Goal: Information Seeking & Learning: Learn about a topic

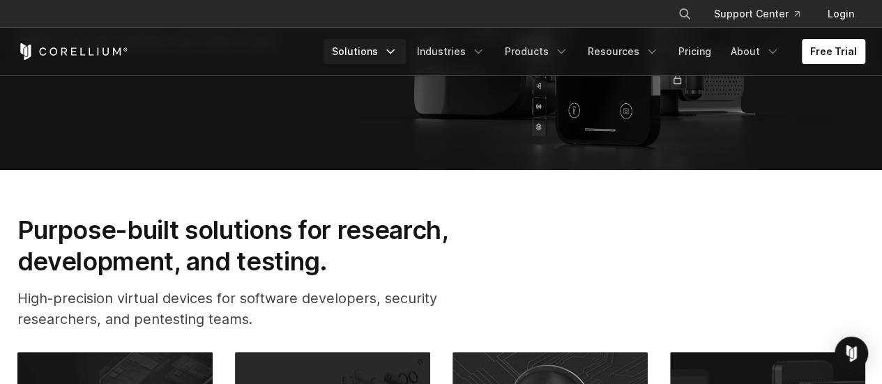
click at [394, 51] on polyline "Navigation Menu" at bounding box center [390, 51] width 7 height 3
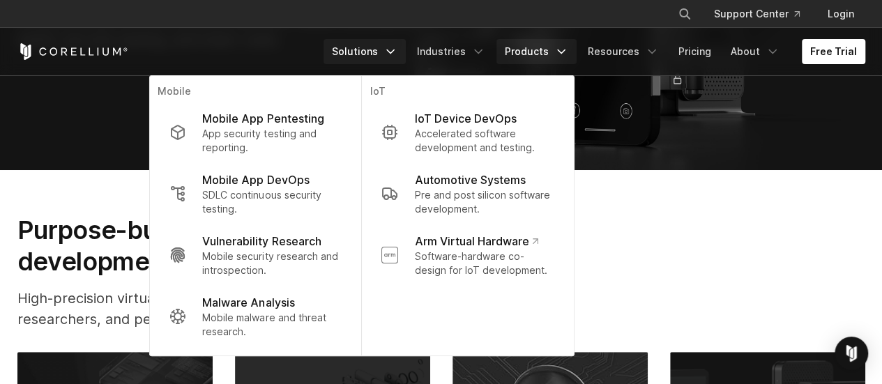
click at [560, 51] on icon "Navigation Menu" at bounding box center [561, 52] width 14 height 14
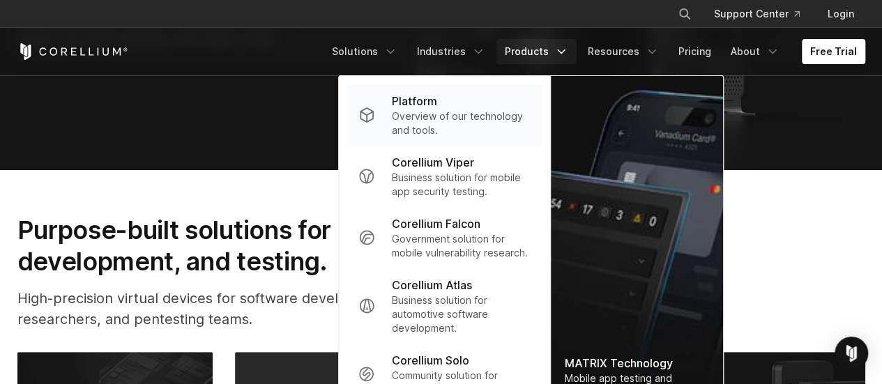
click at [457, 120] on p "Overview of our technology and tools." at bounding box center [461, 123] width 139 height 28
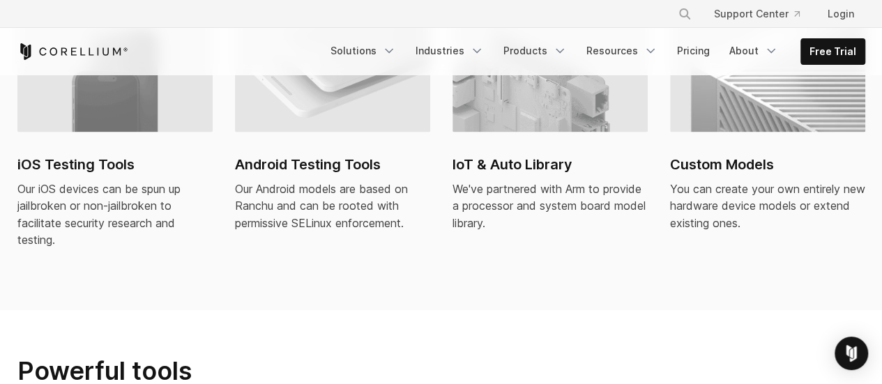
scroll to position [1046, 0]
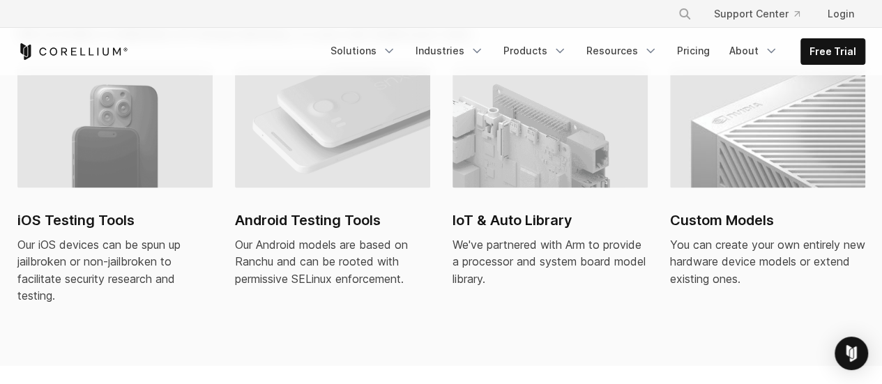
click at [117, 210] on h2 "iOS Testing Tools" at bounding box center [114, 220] width 195 height 21
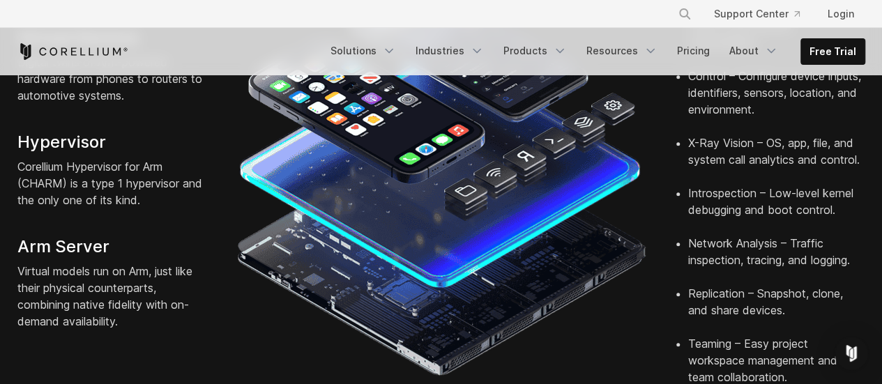
scroll to position [488, 0]
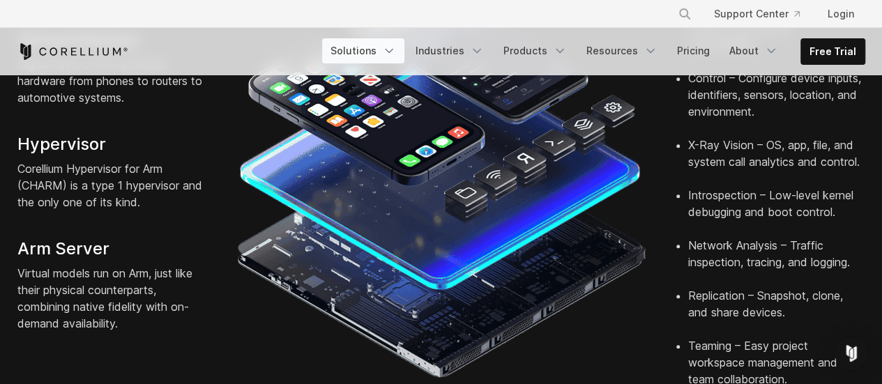
click at [393, 49] on icon "Navigation Menu" at bounding box center [389, 51] width 14 height 14
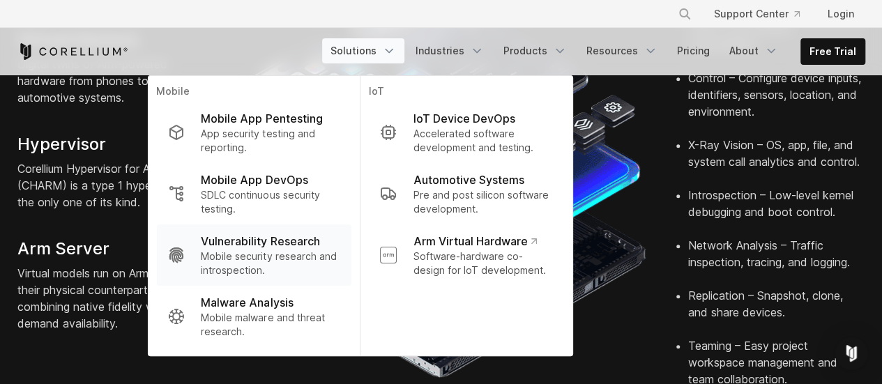
click at [270, 267] on p "Mobile security research and introspection." at bounding box center [270, 264] width 139 height 28
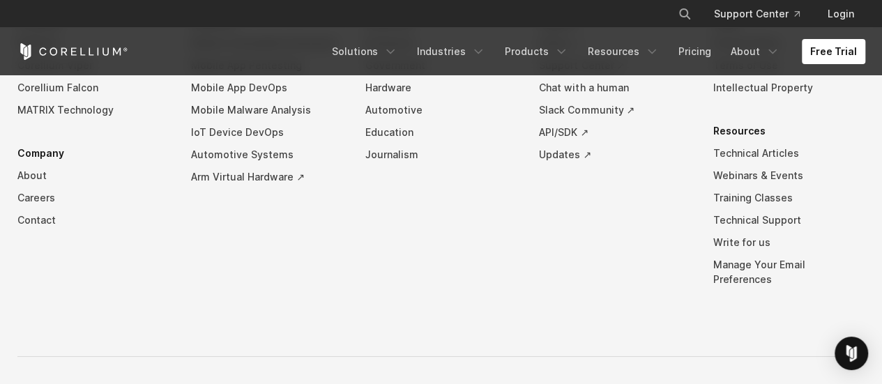
scroll to position [4830, 0]
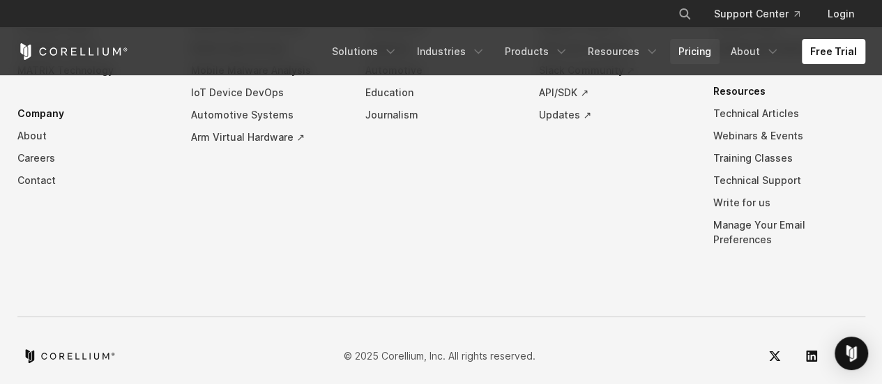
click at [688, 52] on link "Pricing" at bounding box center [694, 51] width 49 height 25
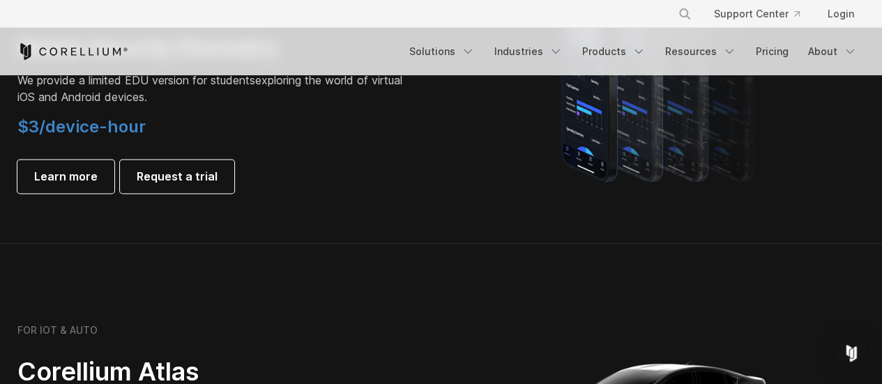
scroll to position [906, 0]
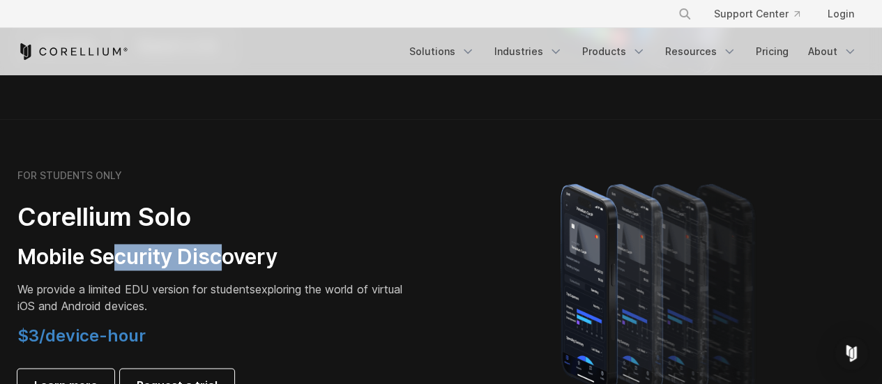
drag, startPoint x: 114, startPoint y: 259, endPoint x: 229, endPoint y: 252, distance: 115.2
click at [229, 252] on h3 "Mobile Security Discovery" at bounding box center [212, 257] width 390 height 26
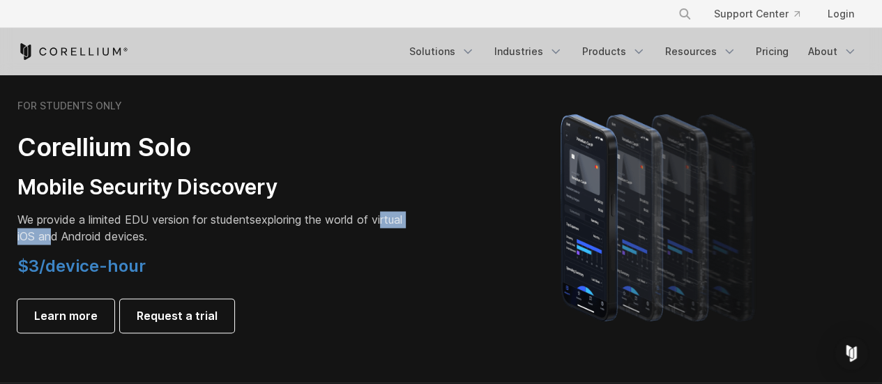
drag, startPoint x: 26, startPoint y: 242, endPoint x: 89, endPoint y: 240, distance: 62.8
click at [89, 240] on p "We provide a limited EDU version for students exploring the world of virtual iO…" at bounding box center [212, 227] width 390 height 33
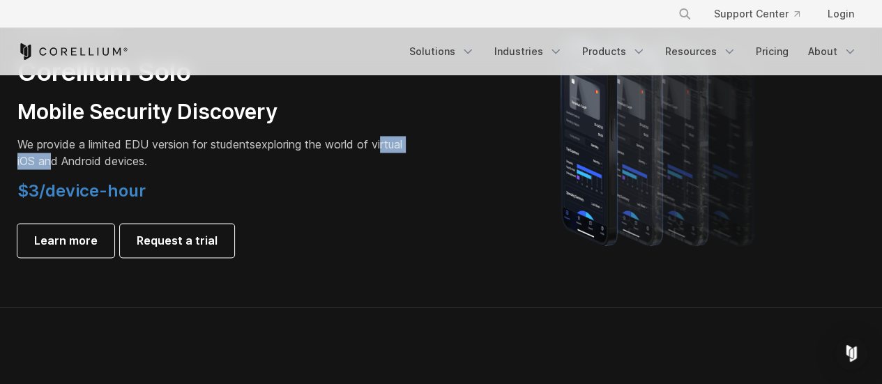
scroll to position [1046, 0]
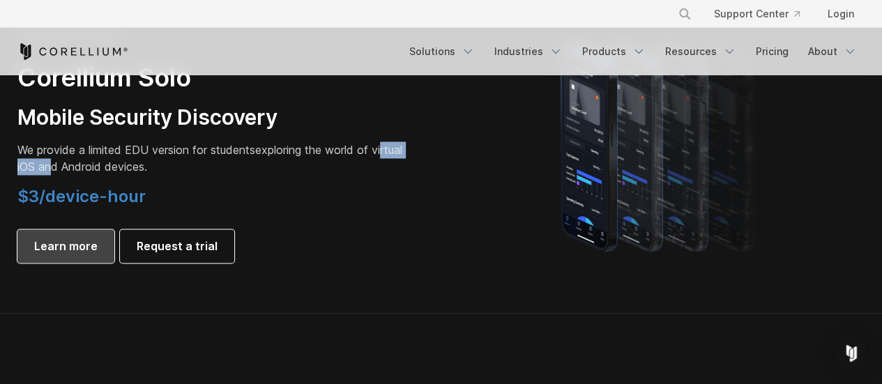
click at [68, 234] on link "Learn more" at bounding box center [65, 245] width 97 height 33
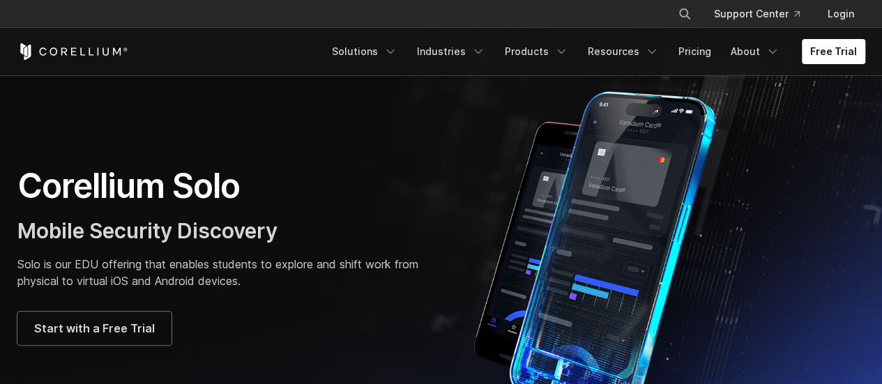
scroll to position [70, 0]
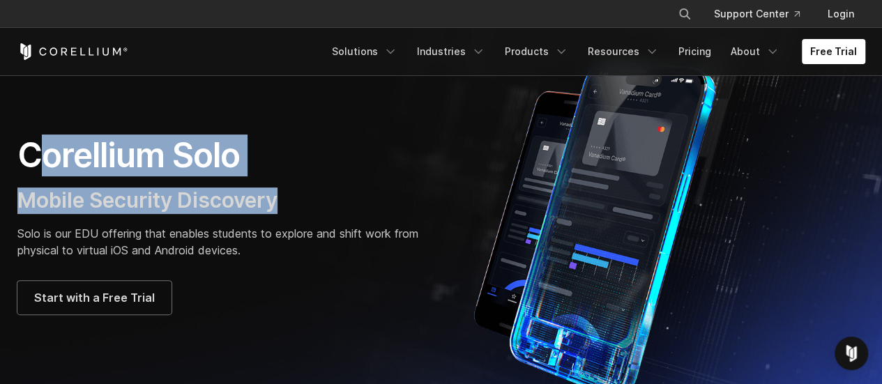
drag, startPoint x: 29, startPoint y: 155, endPoint x: 313, endPoint y: 213, distance: 289.4
click at [313, 213] on div "Corellium Solo Mobile Security Discovery Solo is our EDU offering that enables …" at bounding box center [222, 225] width 410 height 180
click at [326, 210] on h3 "Mobile Security Discovery" at bounding box center [222, 201] width 410 height 26
drag, startPoint x: 298, startPoint y: 210, endPoint x: 22, endPoint y: 158, distance: 280.1
click at [22, 158] on div "Corellium Solo Mobile Security Discovery Solo is our EDU offering that enables …" at bounding box center [222, 225] width 410 height 180
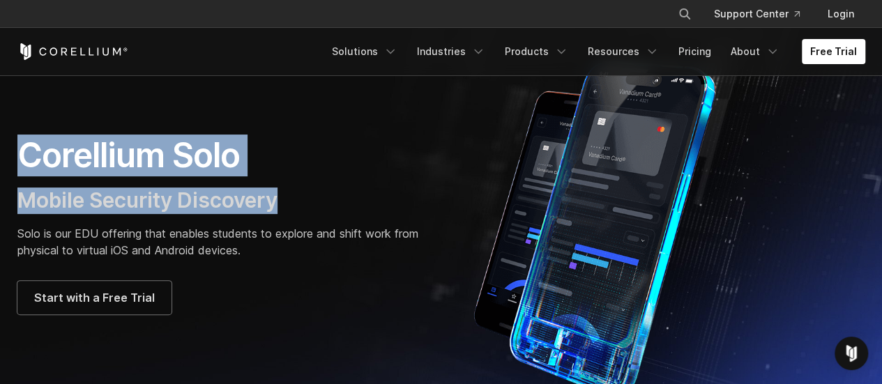
copy div "Corellium Solo Mobile Security Discovery"
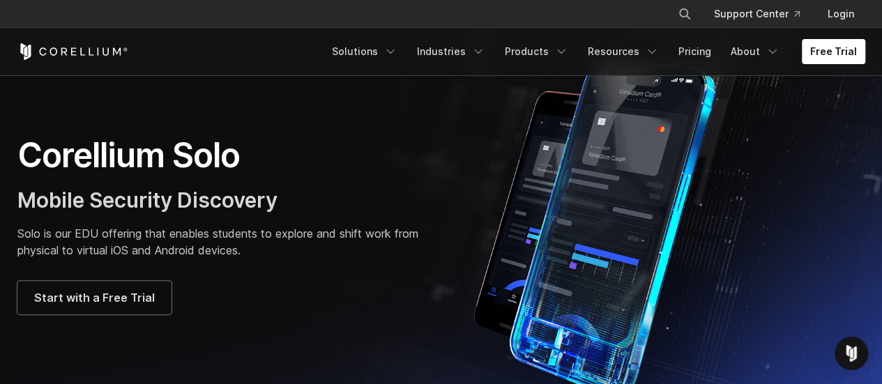
click at [388, 266] on div "Corellium Solo Mobile Security Discovery Solo is our EDU offering that enables …" at bounding box center [222, 225] width 410 height 180
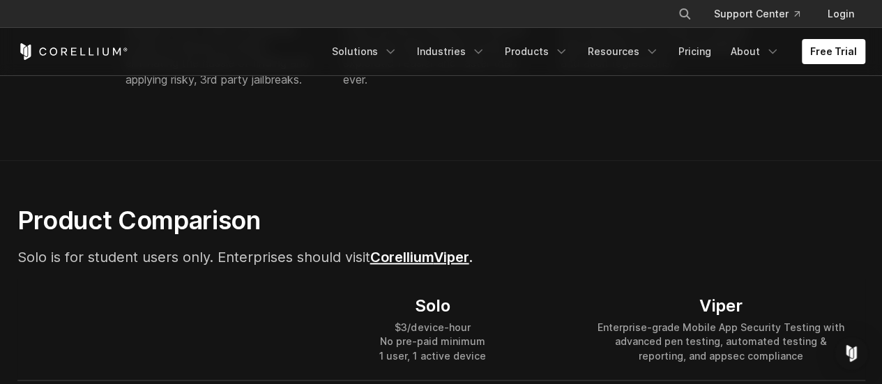
scroll to position [976, 0]
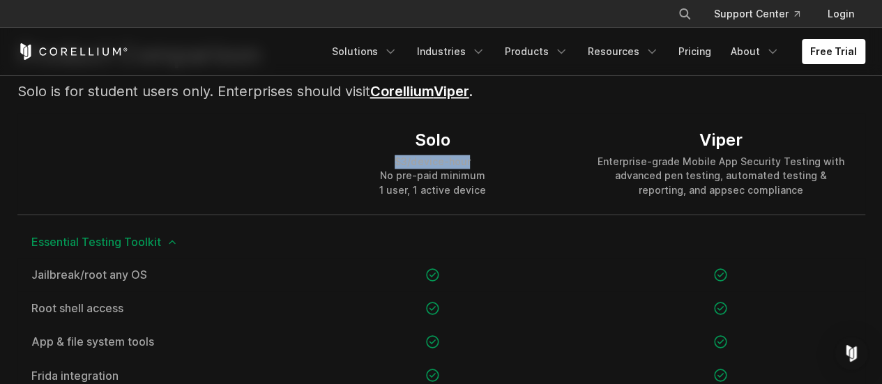
drag, startPoint x: 392, startPoint y: 164, endPoint x: 471, endPoint y: 160, distance: 78.8
click at [471, 160] on div "$3/device-hour No pre-paid minimum 1 user, 1 active device" at bounding box center [432, 176] width 106 height 42
copy div "$3/device-hour"
click at [298, 182] on div "Solo $3/device-hour No pre-paid minimum 1 user, 1 active device" at bounding box center [433, 163] width 288 height 100
